Goal: Navigation & Orientation: Find specific page/section

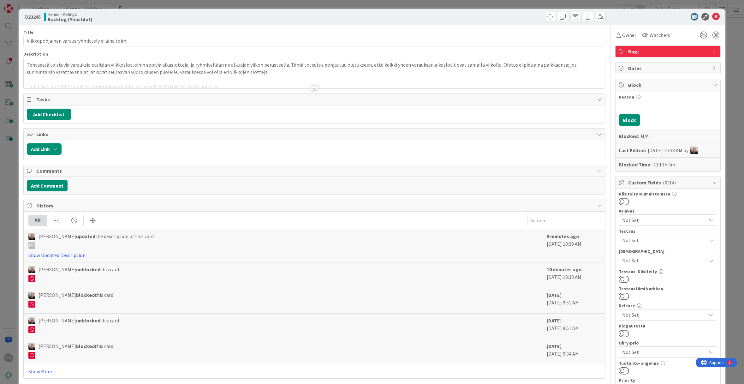
click at [313, 88] on div at bounding box center [314, 88] width 7 height 5
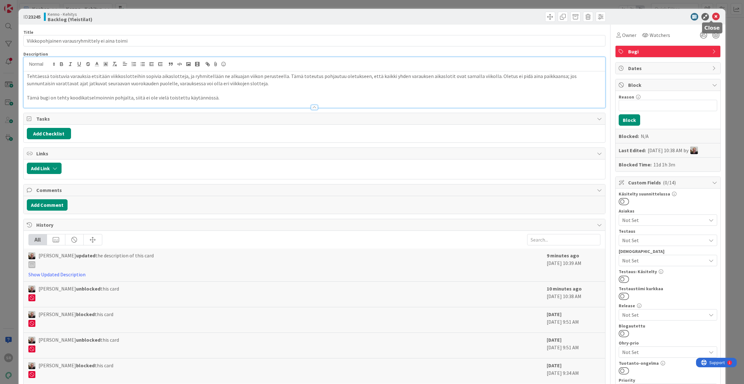
click at [712, 16] on icon at bounding box center [716, 17] width 8 height 8
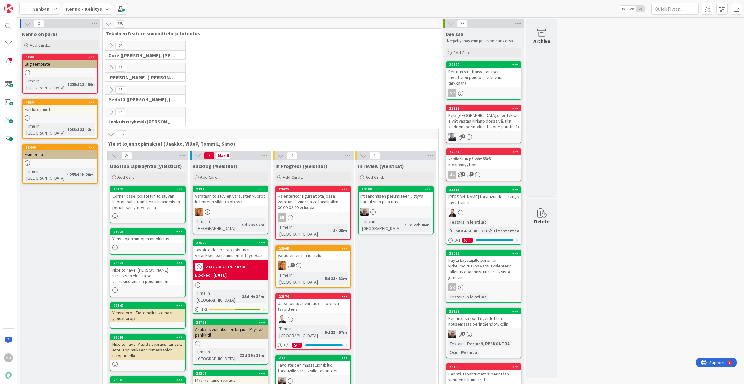
click at [289, 93] on div "15 Perintä (Jaakko, PetriH, MikkoV, Pasi)" at bounding box center [272, 96] width 336 height 22
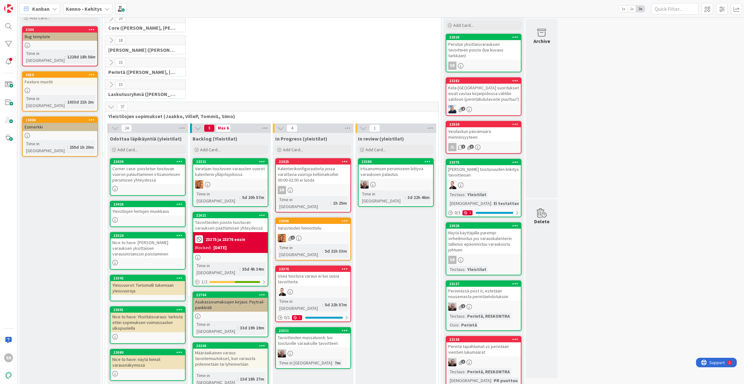
scroll to position [55, 0]
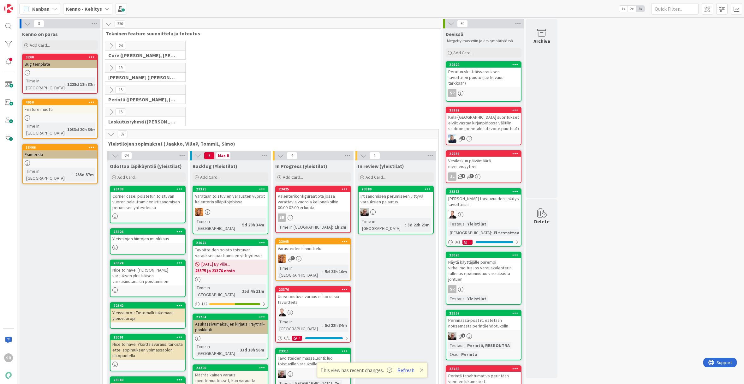
drag, startPoint x: 410, startPoint y: 192, endPoint x: 596, endPoint y: 3, distance: 265.1
